Goal: Task Accomplishment & Management: Complete application form

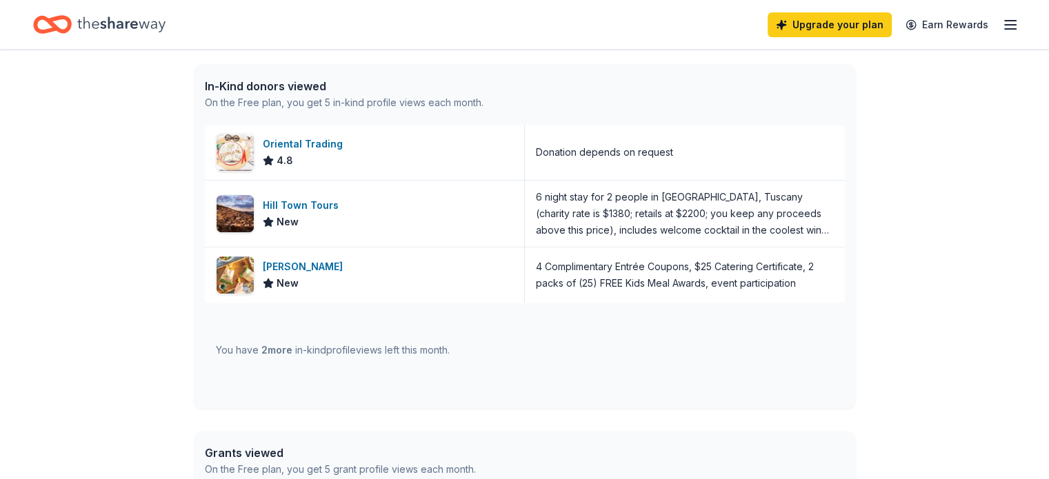
scroll to position [563, 0]
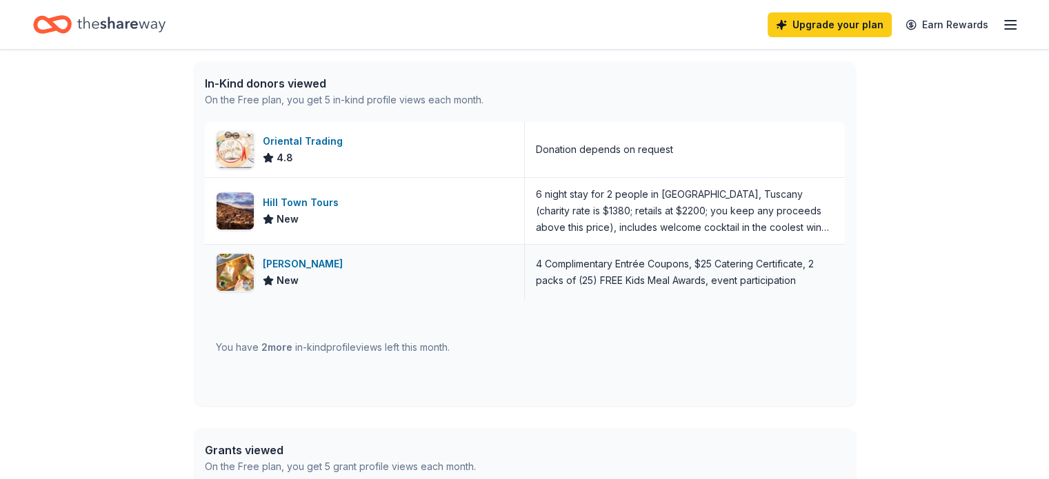
click at [270, 261] on div "[PERSON_NAME]" at bounding box center [306, 264] width 86 height 17
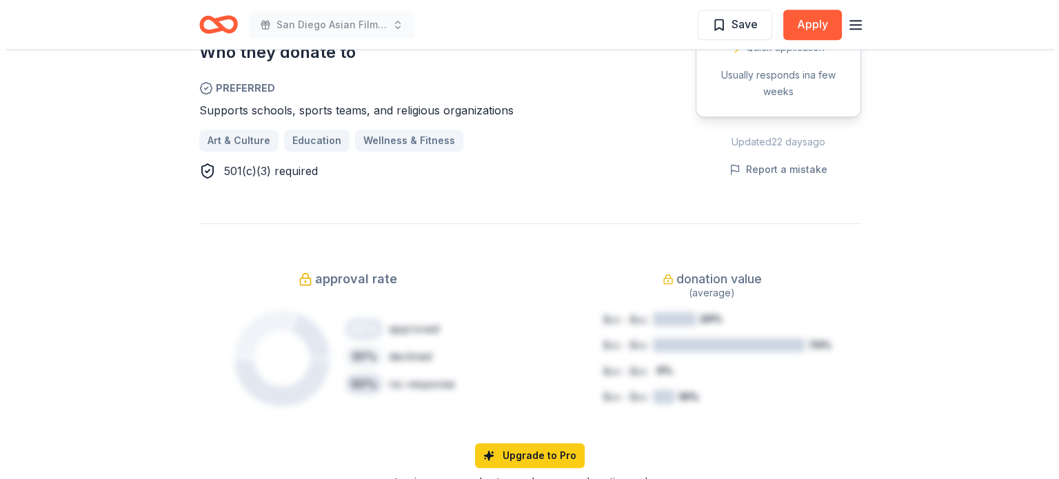
scroll to position [598, 0]
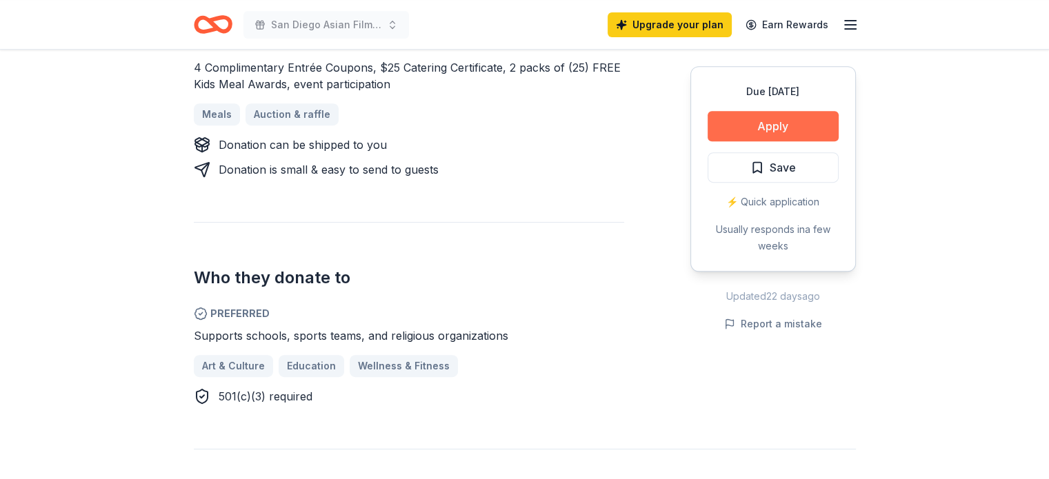
click at [750, 139] on button "Apply" at bounding box center [772, 126] width 131 height 30
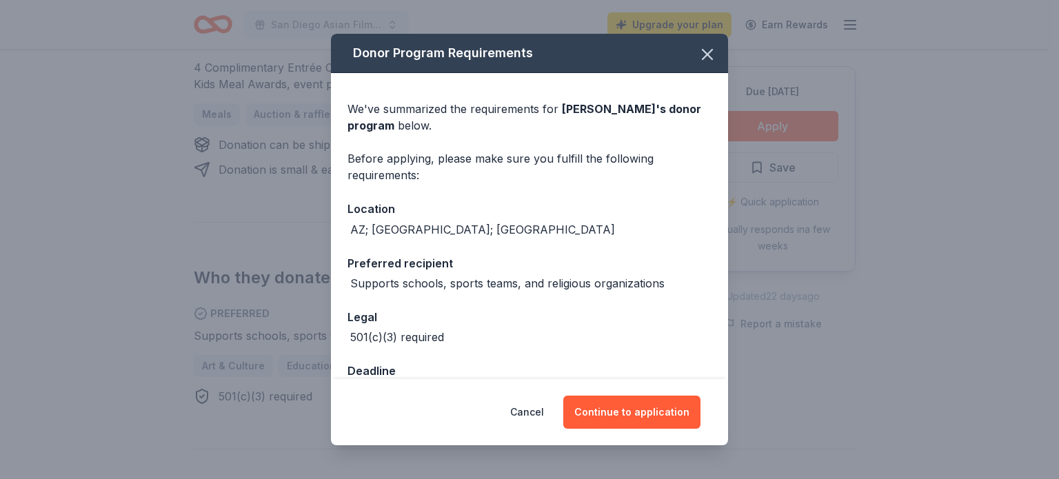
scroll to position [39, 0]
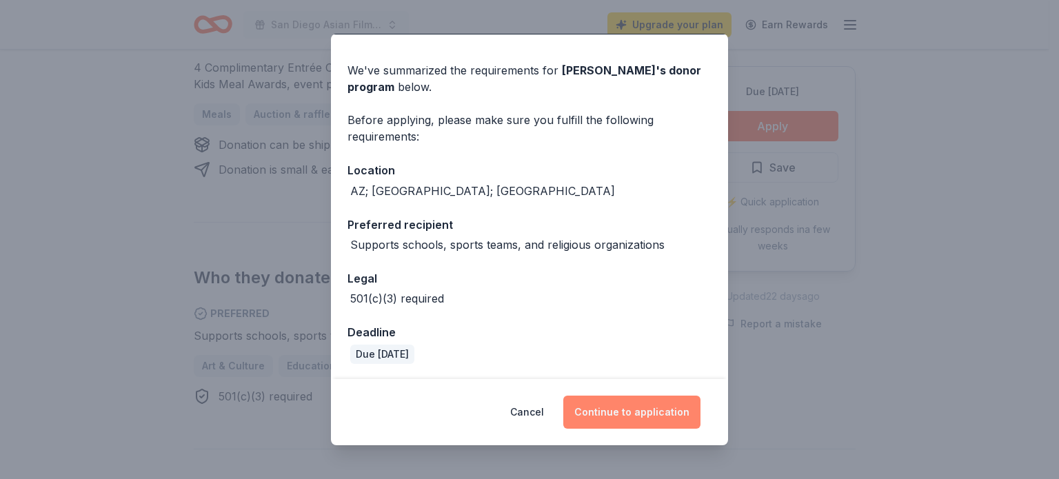
click at [610, 413] on button "Continue to application" at bounding box center [631, 412] width 137 height 33
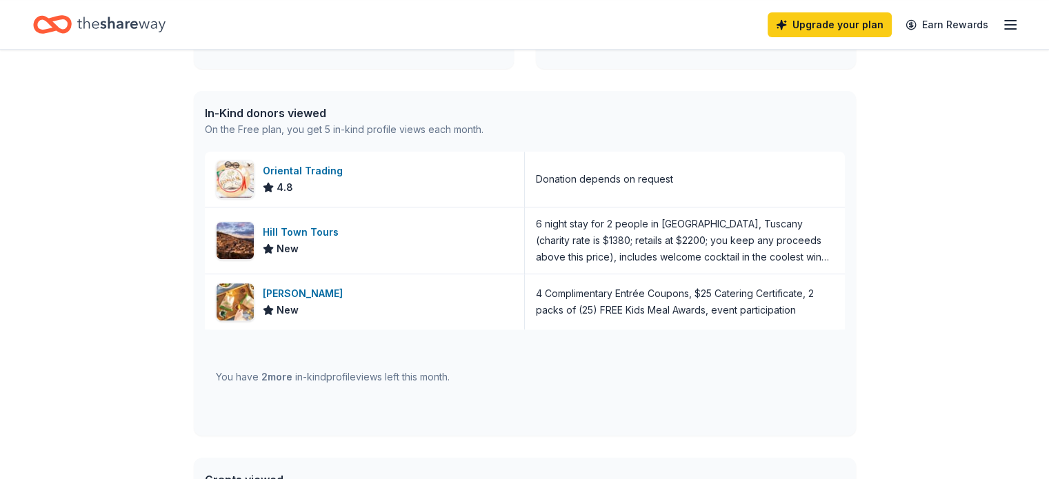
scroll to position [541, 0]
